Goal: Register for event/course

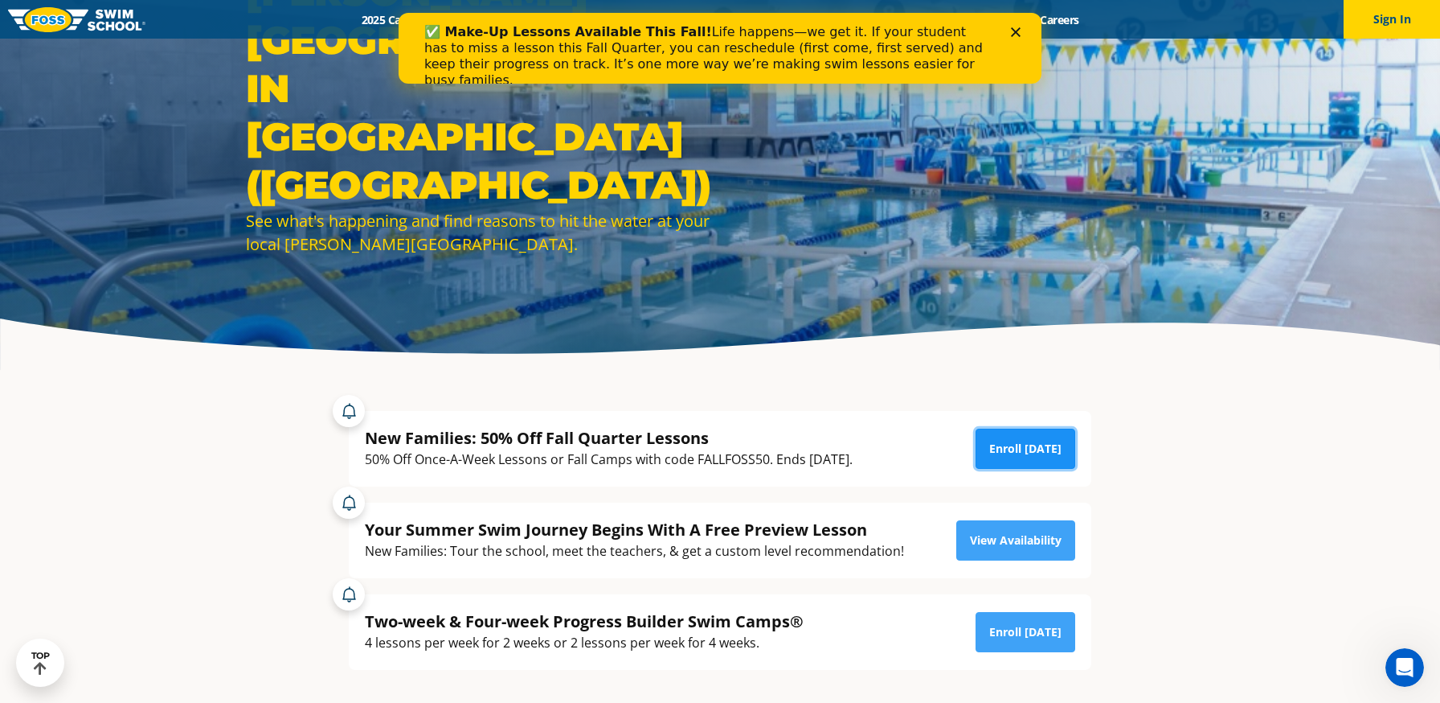
click at [1028, 450] on link "Enroll [DATE]" at bounding box center [1026, 448] width 100 height 40
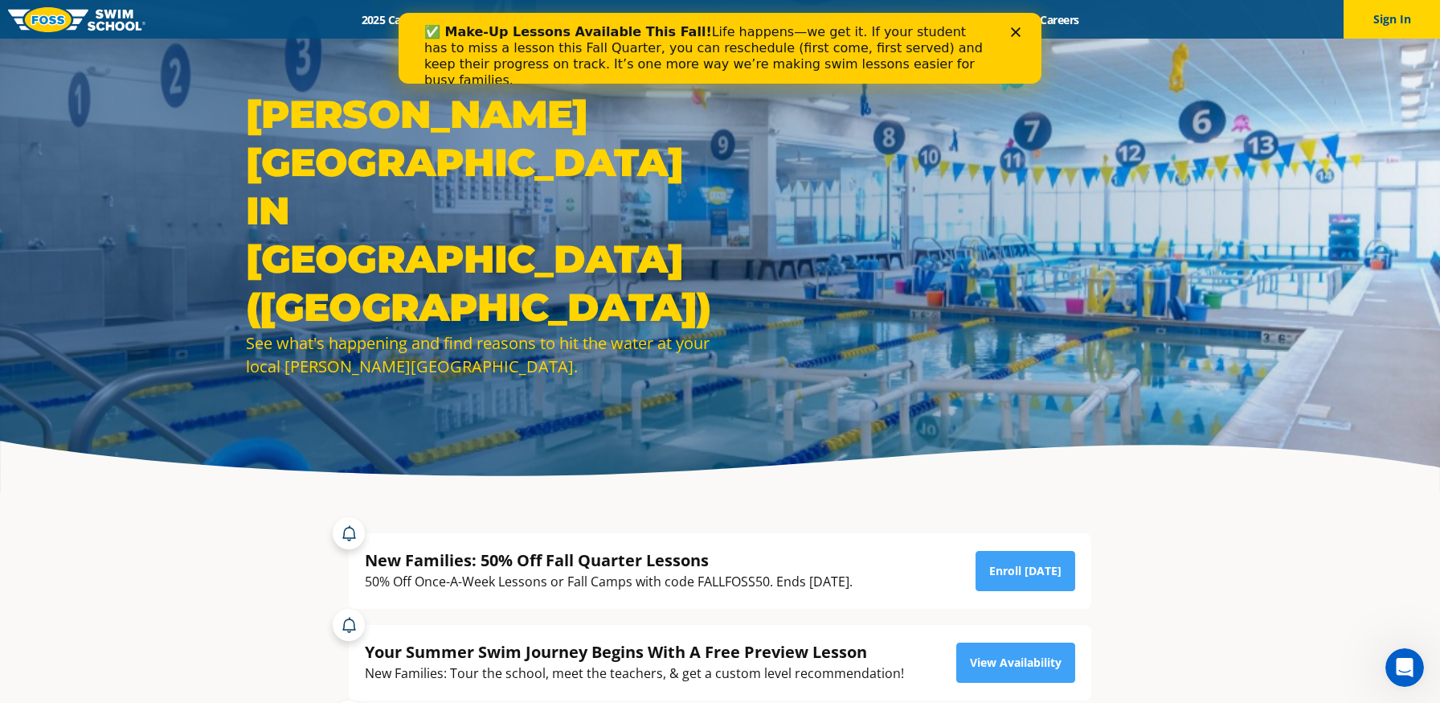
click at [1019, 32] on icon "Close" at bounding box center [1016, 32] width 10 height 10
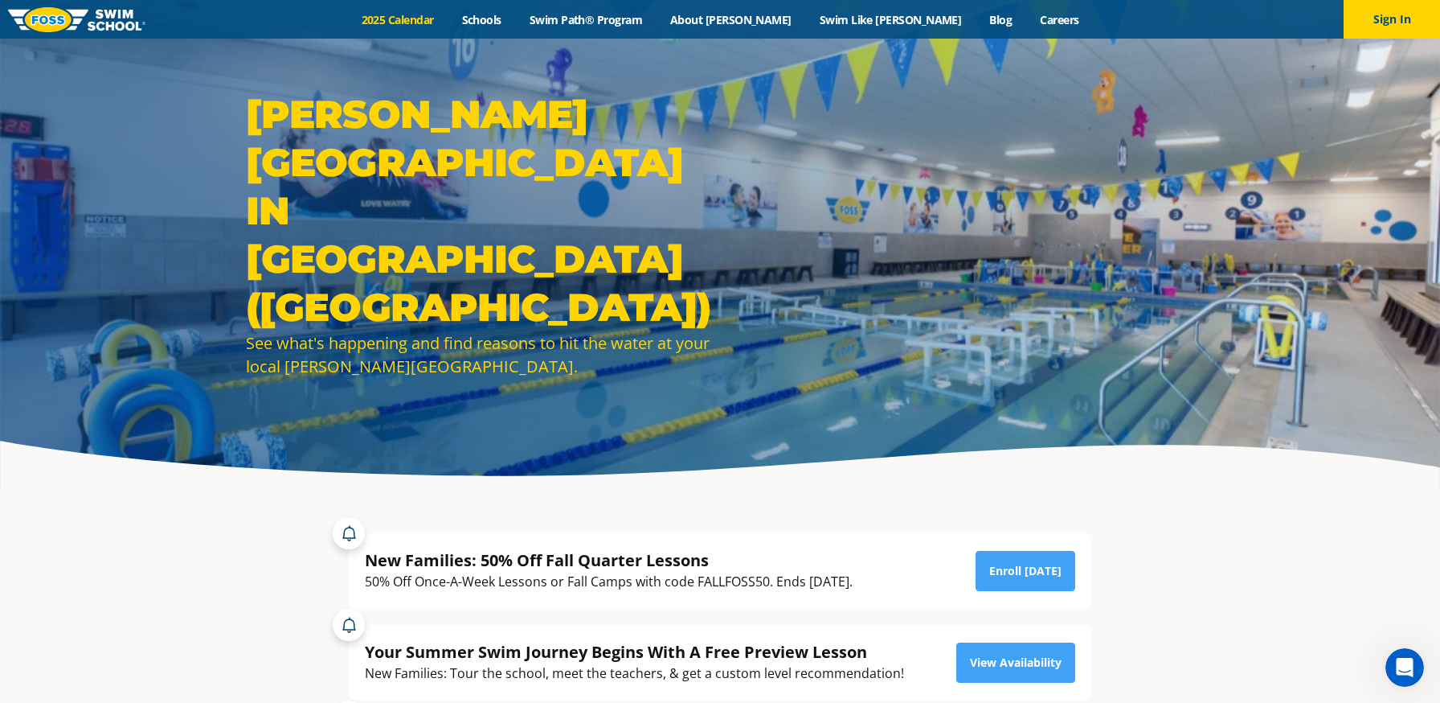
click at [448, 14] on link "2025 Calendar" at bounding box center [397, 19] width 100 height 15
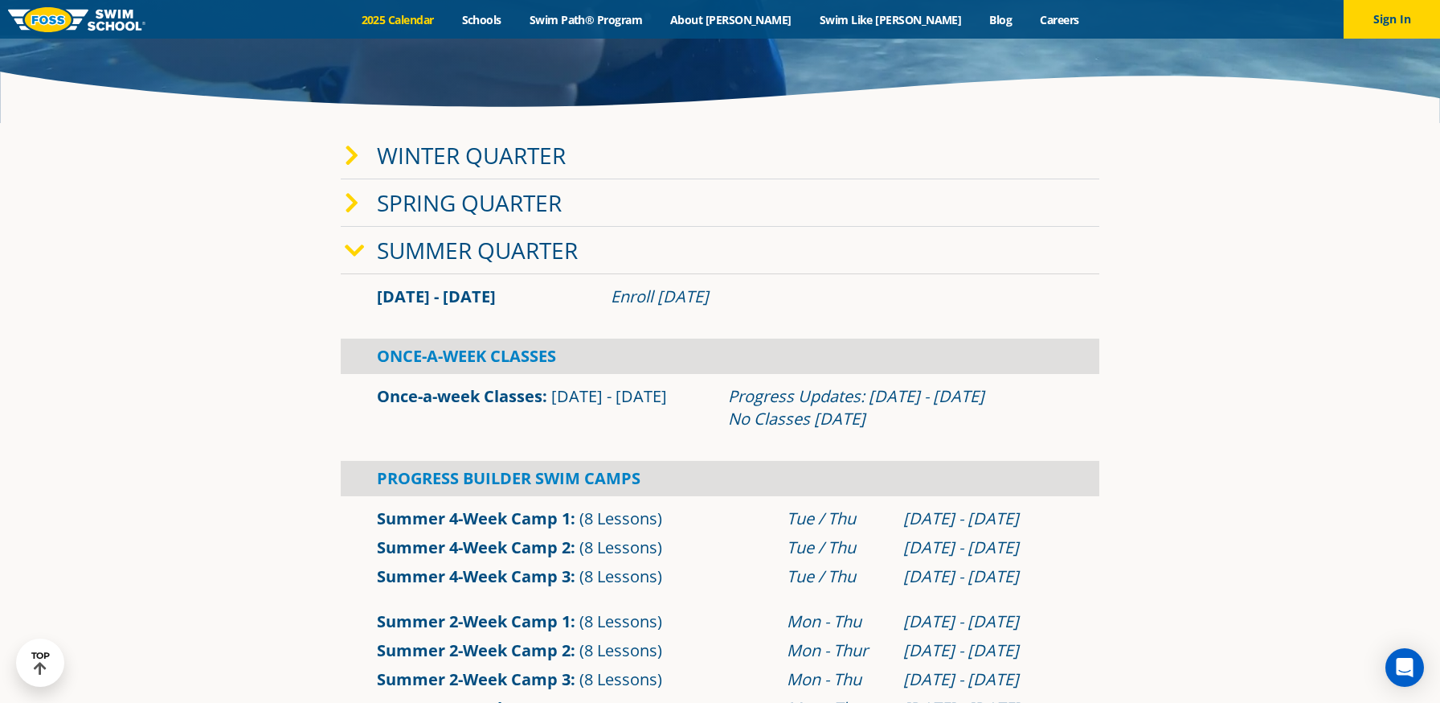
scroll to position [371, 0]
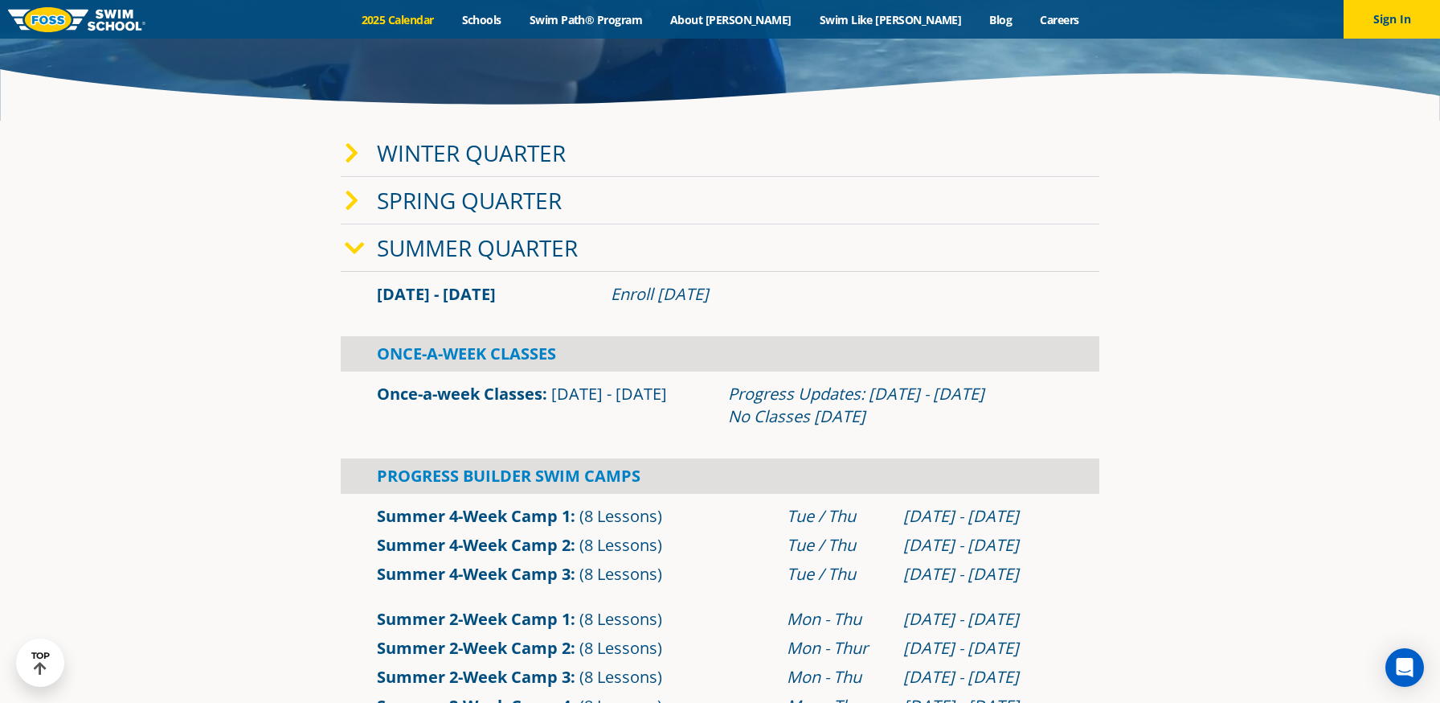
click at [356, 248] on icon at bounding box center [355, 248] width 20 height 23
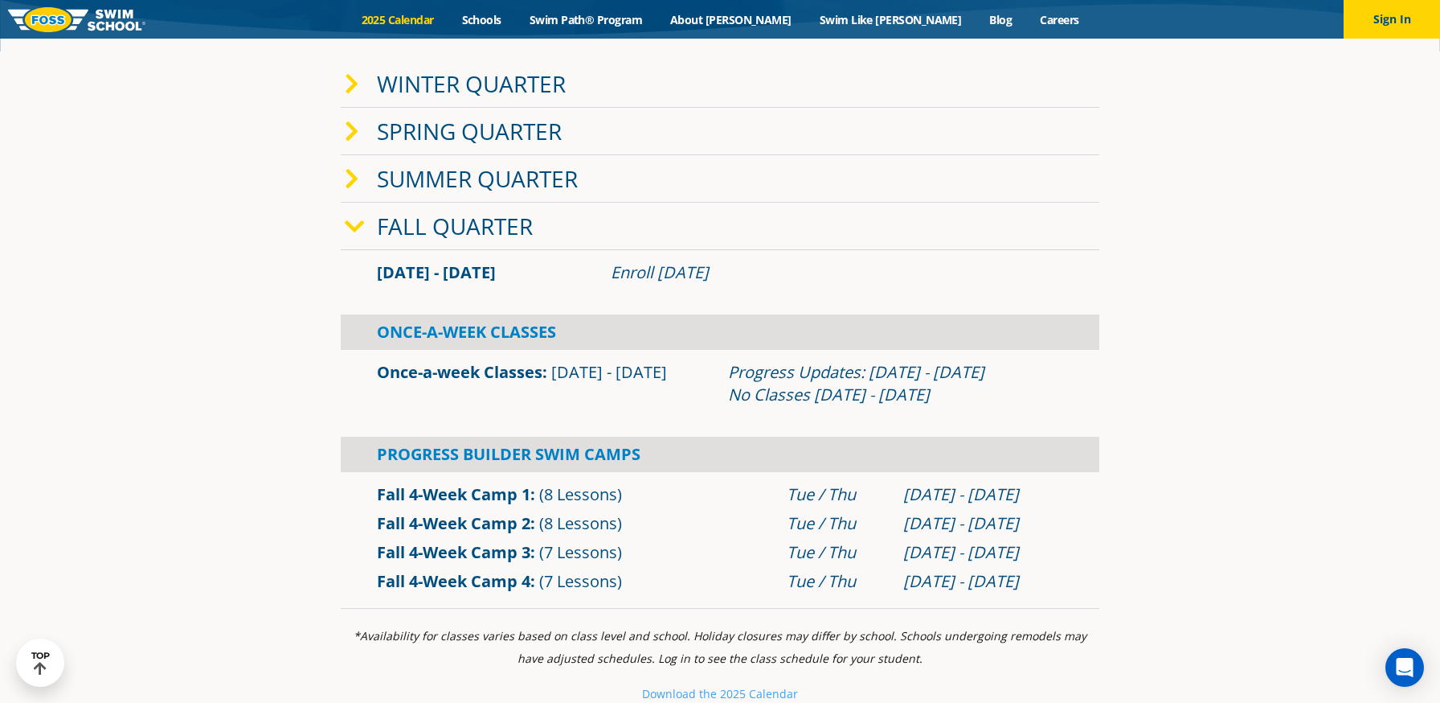
scroll to position [454, 0]
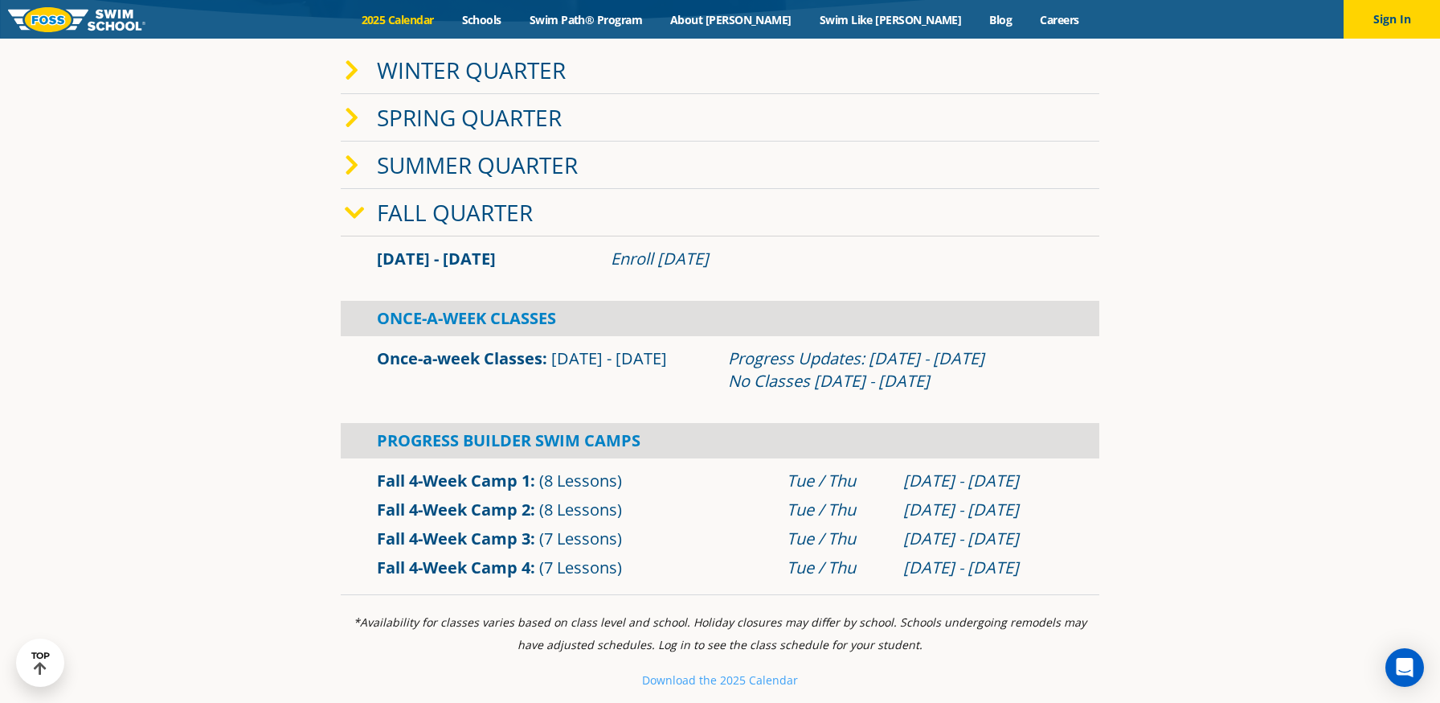
click at [542, 371] on div "Once-a-week Classes Sep 2 - Dec 22" at bounding box center [544, 369] width 351 height 45
drag, startPoint x: 666, startPoint y: 359, endPoint x: 553, endPoint y: 363, distance: 112.6
click at [553, 363] on div "Once-a-week Classes Sep 2 - Dec 22" at bounding box center [544, 369] width 351 height 45
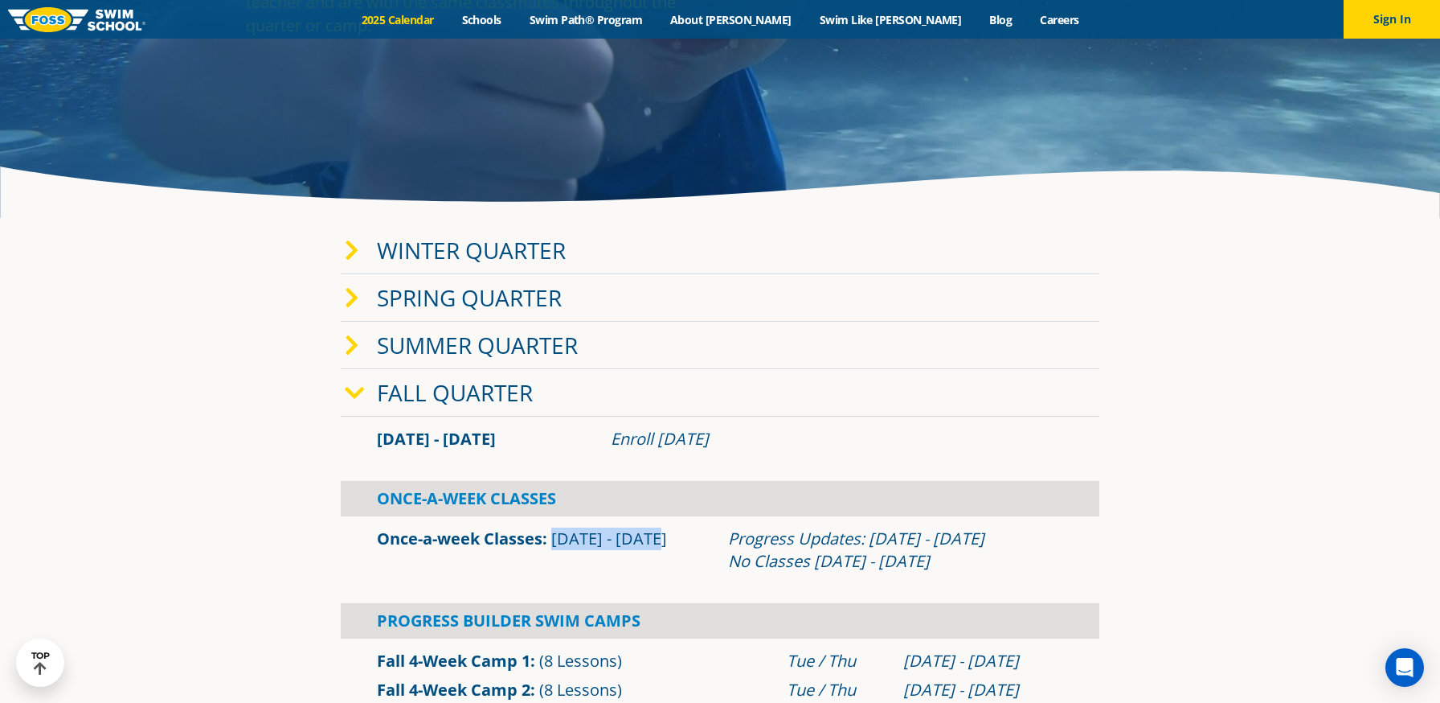
scroll to position [0, 0]
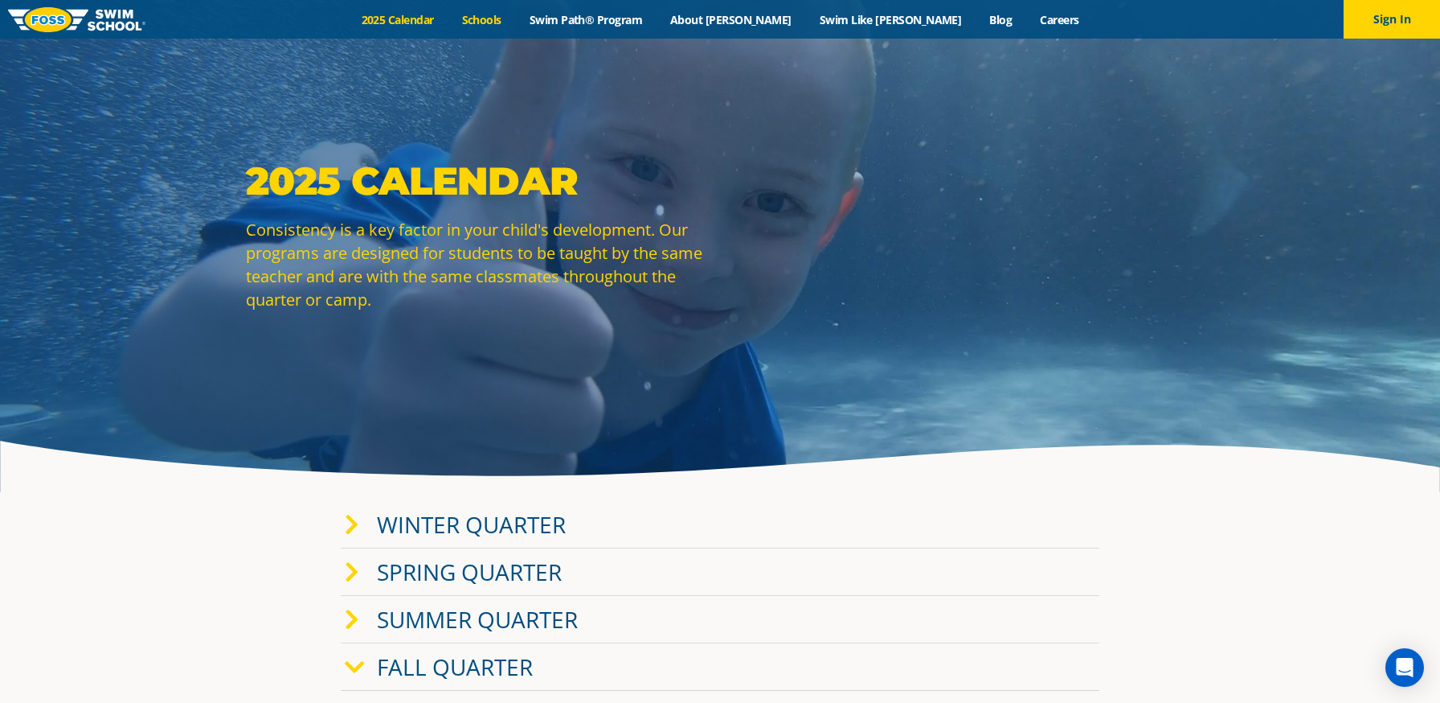
click at [515, 23] on link "Schools" at bounding box center [482, 19] width 68 height 15
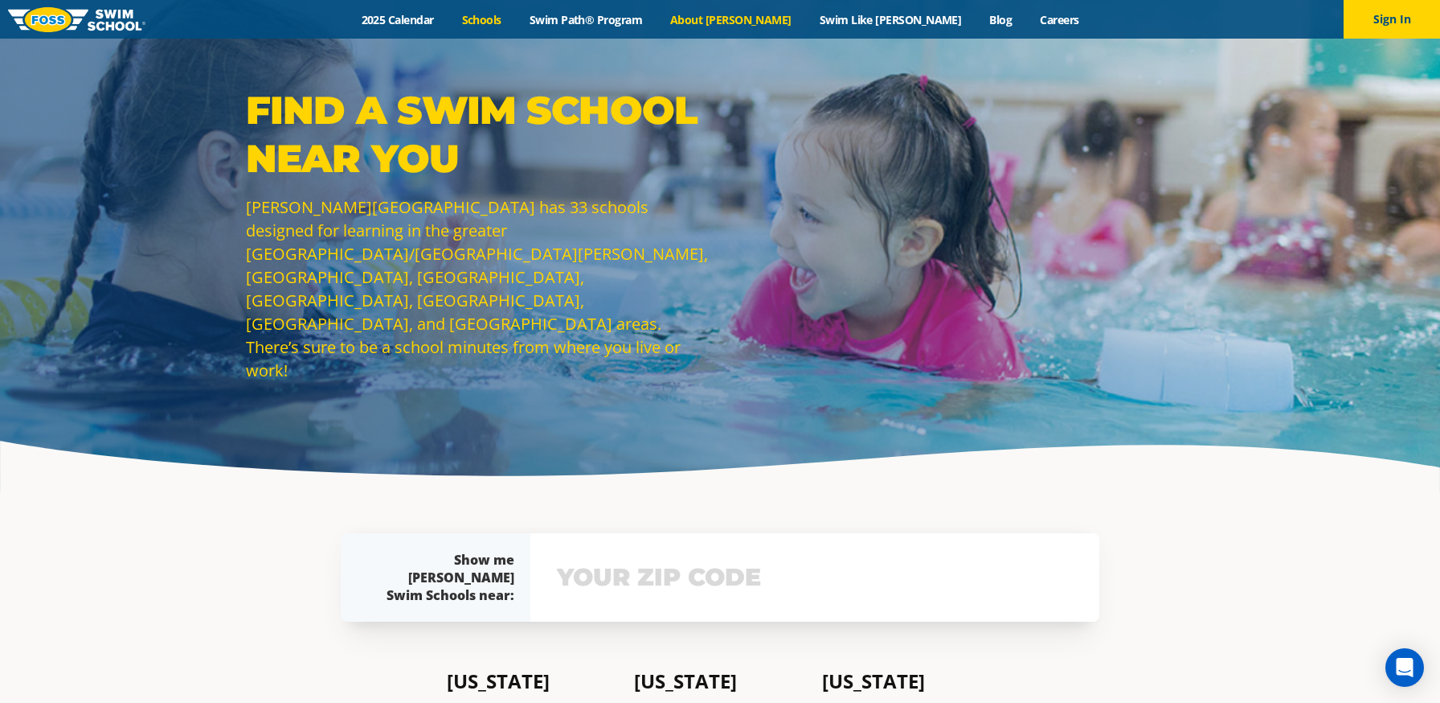
click at [752, 19] on link "About [PERSON_NAME]" at bounding box center [732, 19] width 150 height 15
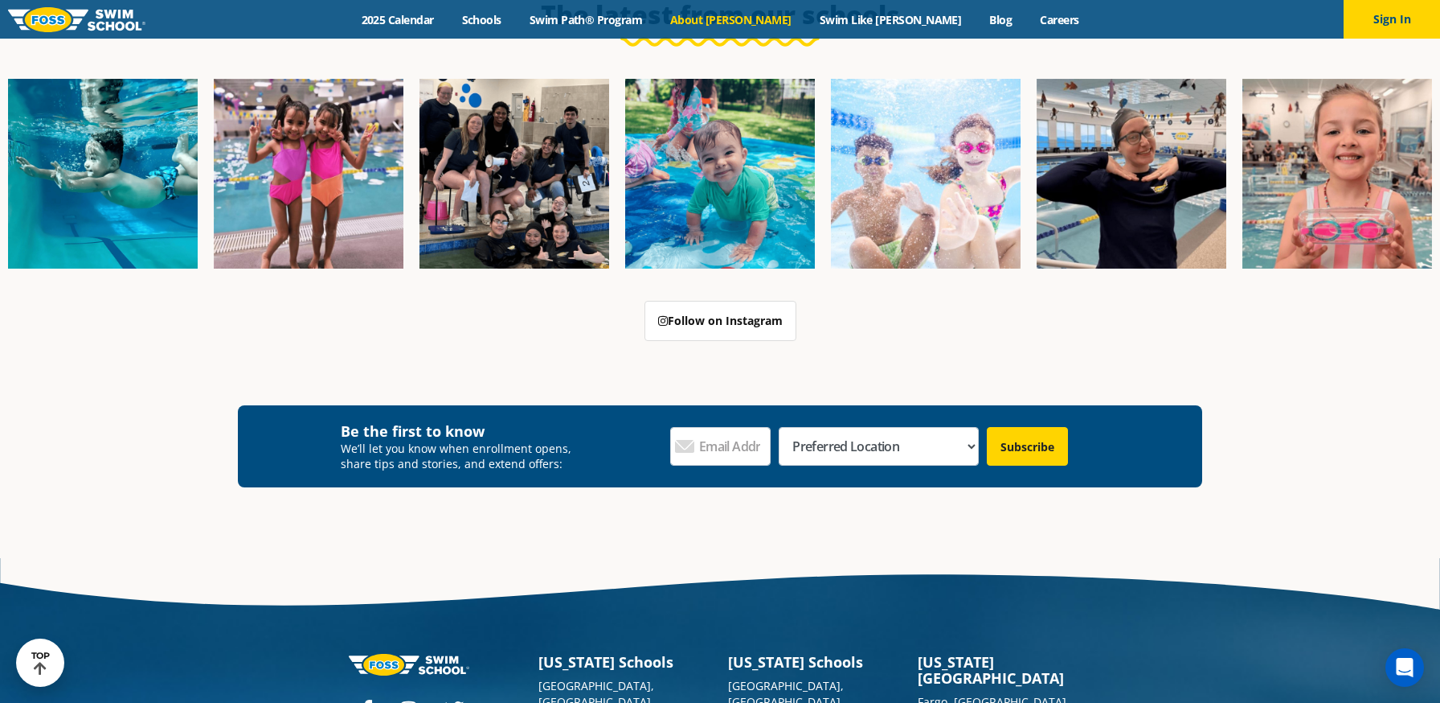
scroll to position [3951, 0]
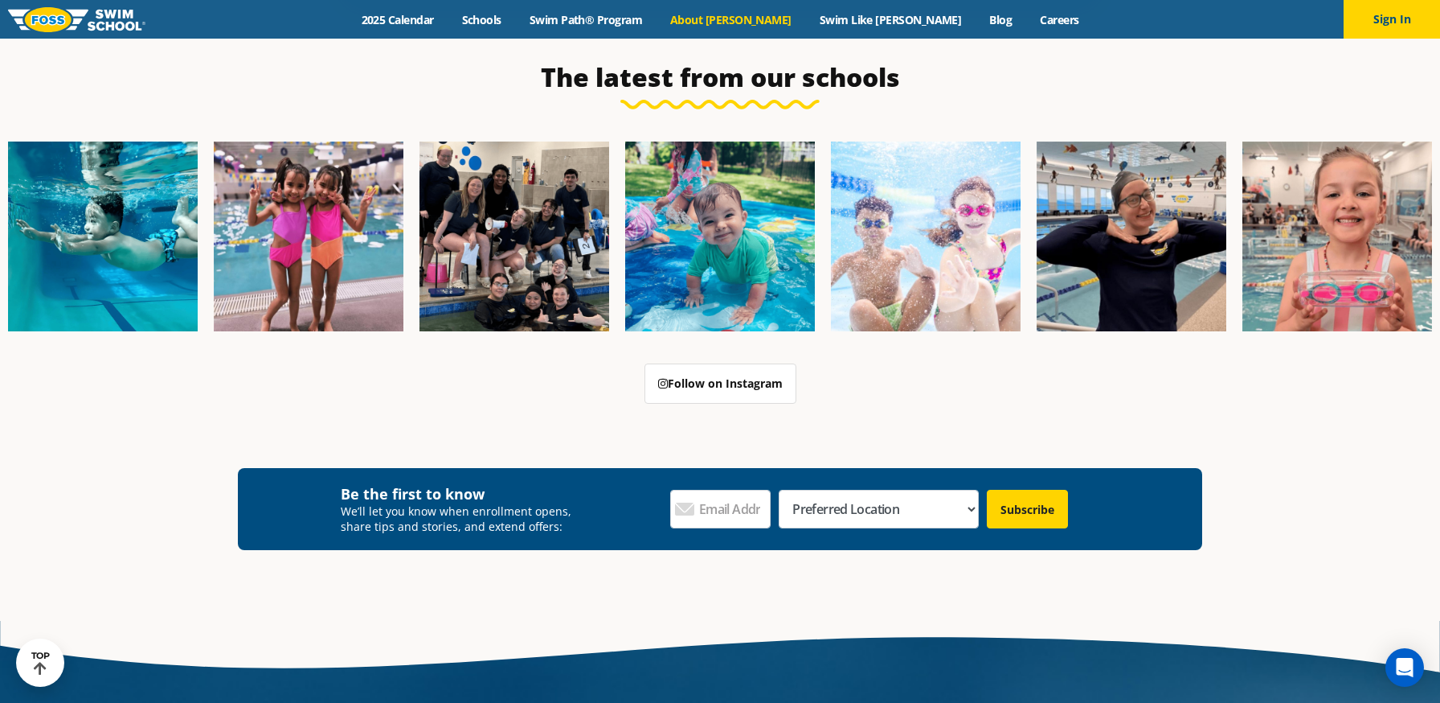
click at [92, 27] on img at bounding box center [76, 19] width 137 height 25
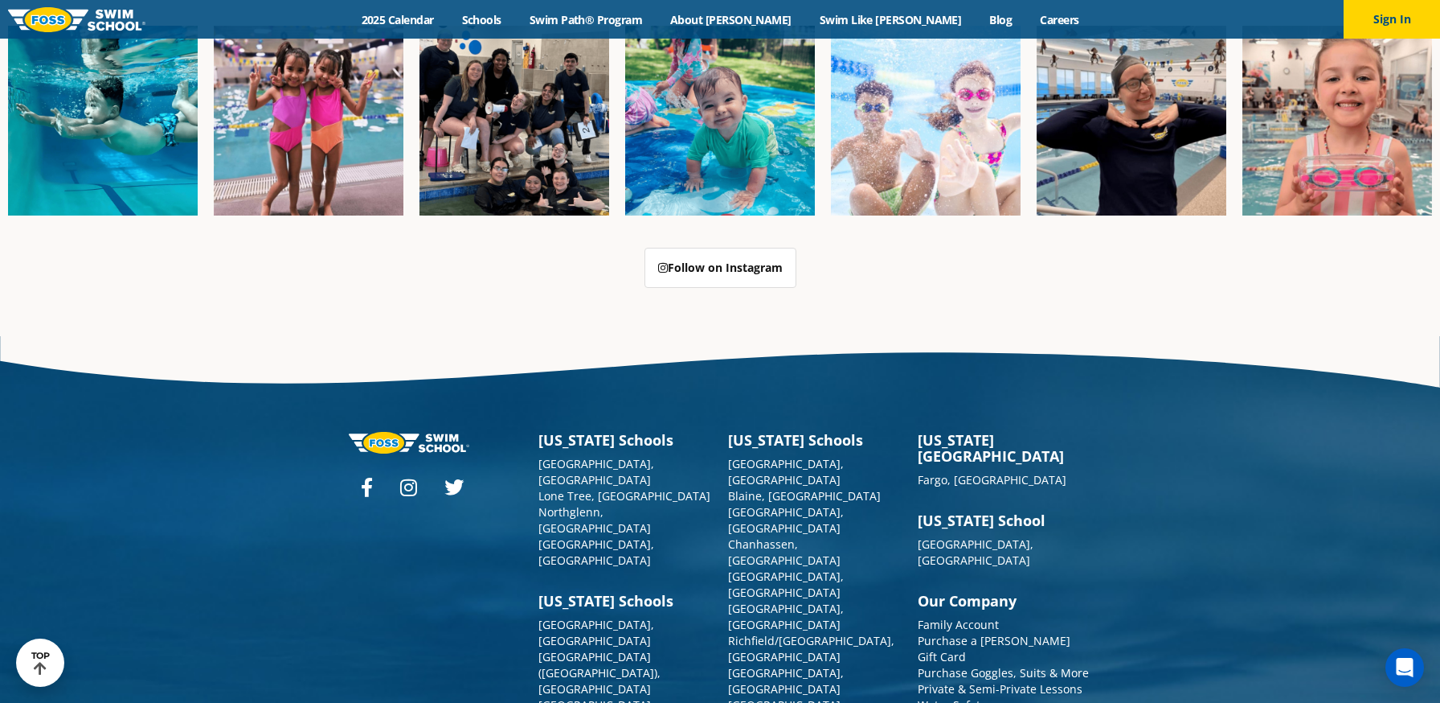
scroll to position [4099, 0]
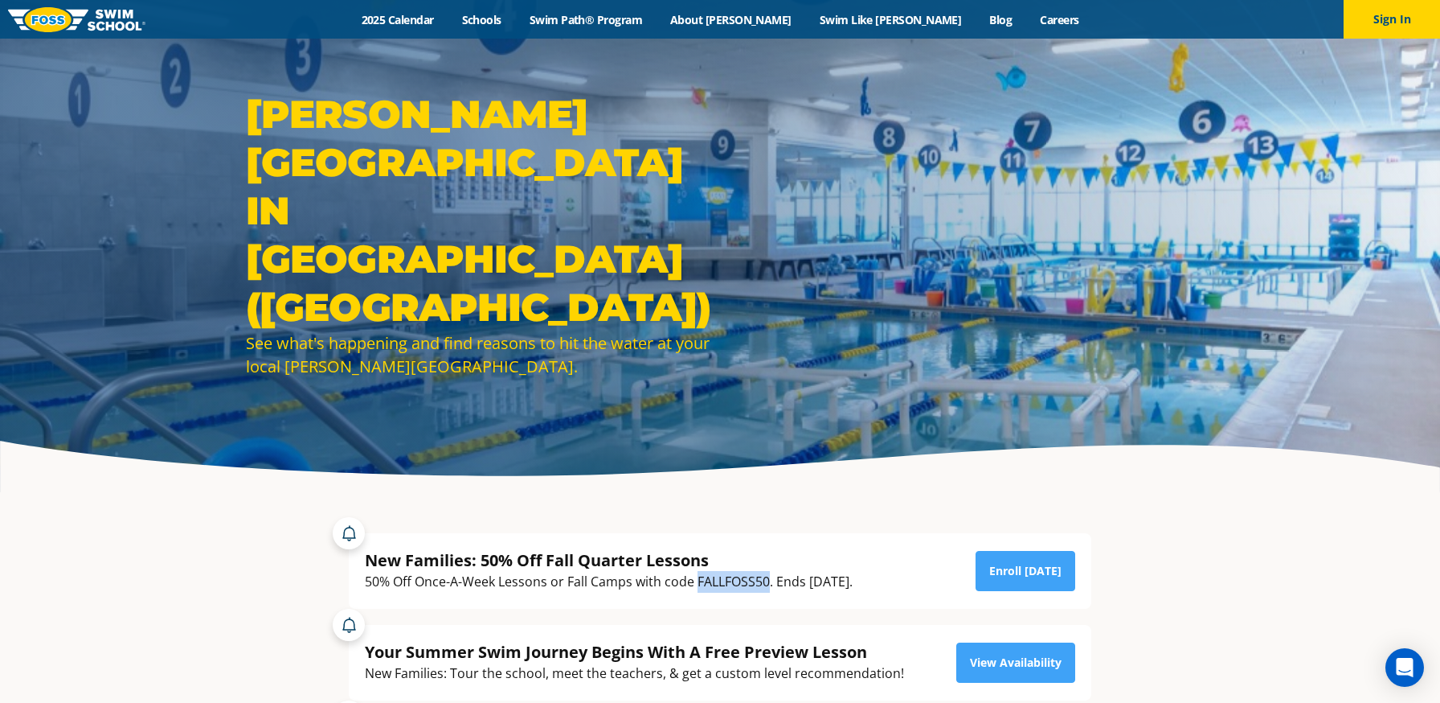
drag, startPoint x: 771, startPoint y: 585, endPoint x: 698, endPoint y: 584, distance: 73.2
click at [698, 584] on div "50% Off Once-A-Week Lessons or Fall Camps with code FALLFOSS50. Ends [DATE]." at bounding box center [609, 582] width 488 height 22
copy div "FALLFOSS50"
click at [1035, 564] on link "Enroll [DATE]" at bounding box center [1026, 571] width 100 height 40
